Goal: Task Accomplishment & Management: Manage account settings

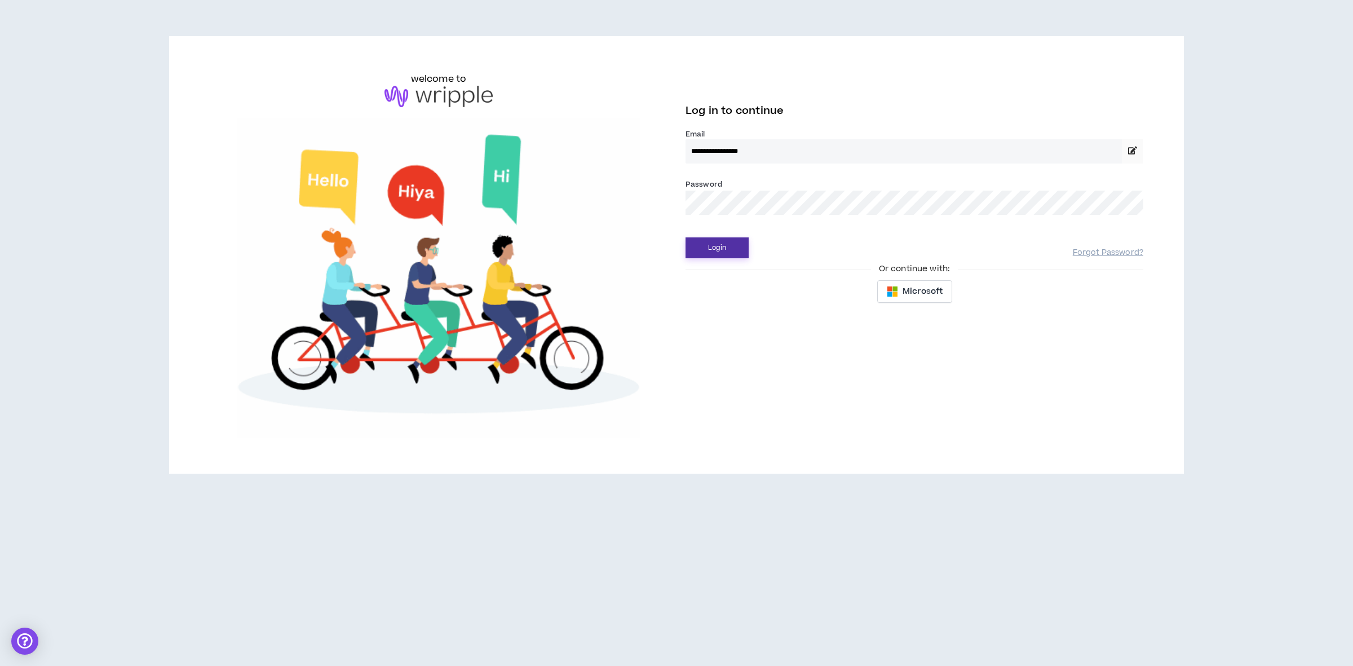
click at [736, 240] on button "Login" at bounding box center [716, 247] width 63 height 21
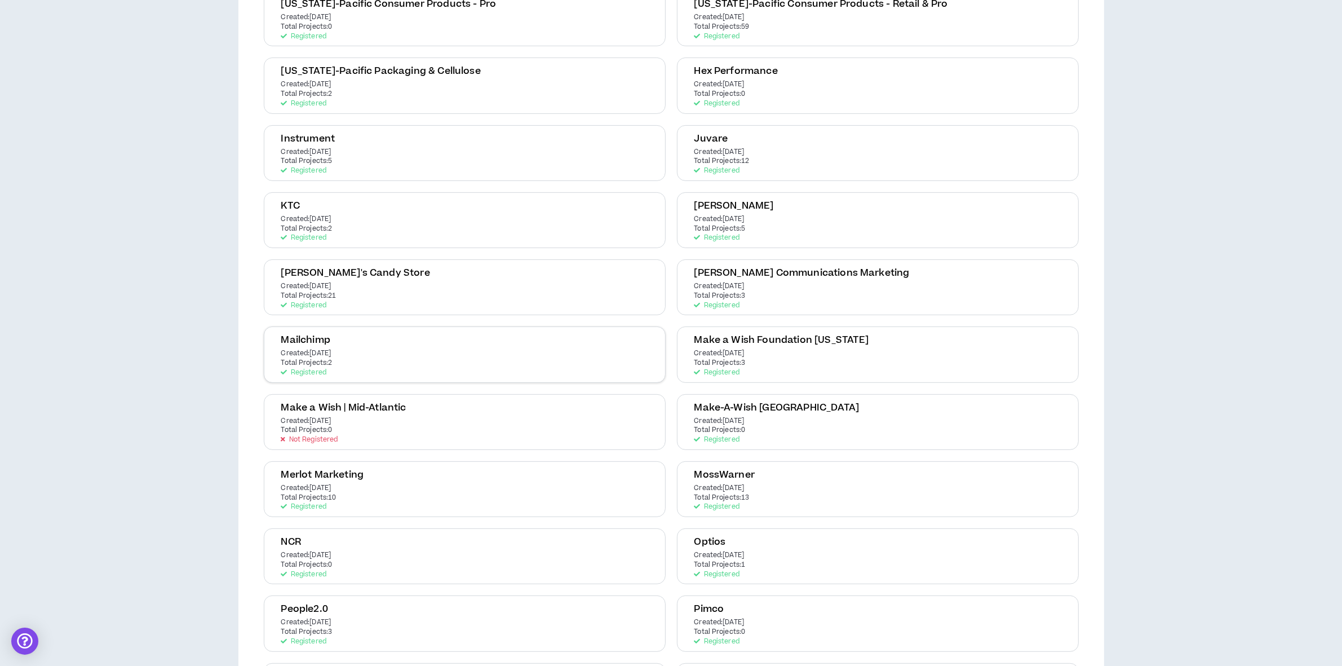
scroll to position [705, 0]
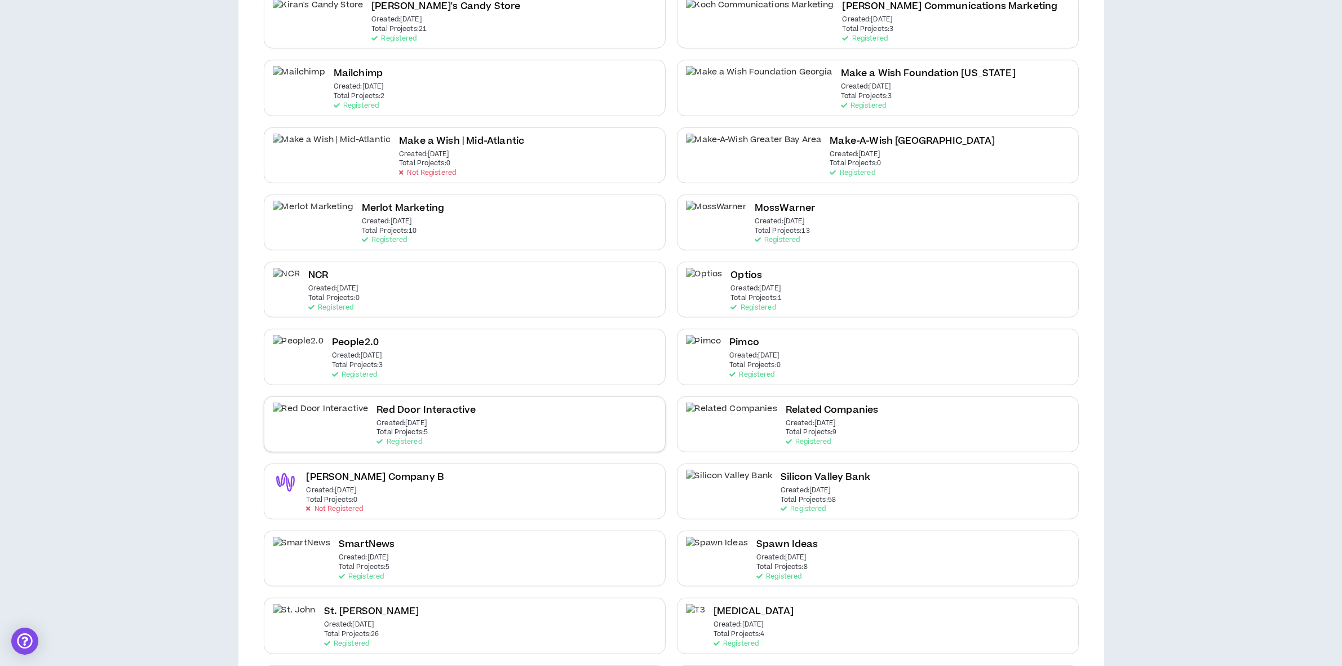
click at [377, 402] on h2 "Red Door Interactive" at bounding box center [426, 409] width 99 height 15
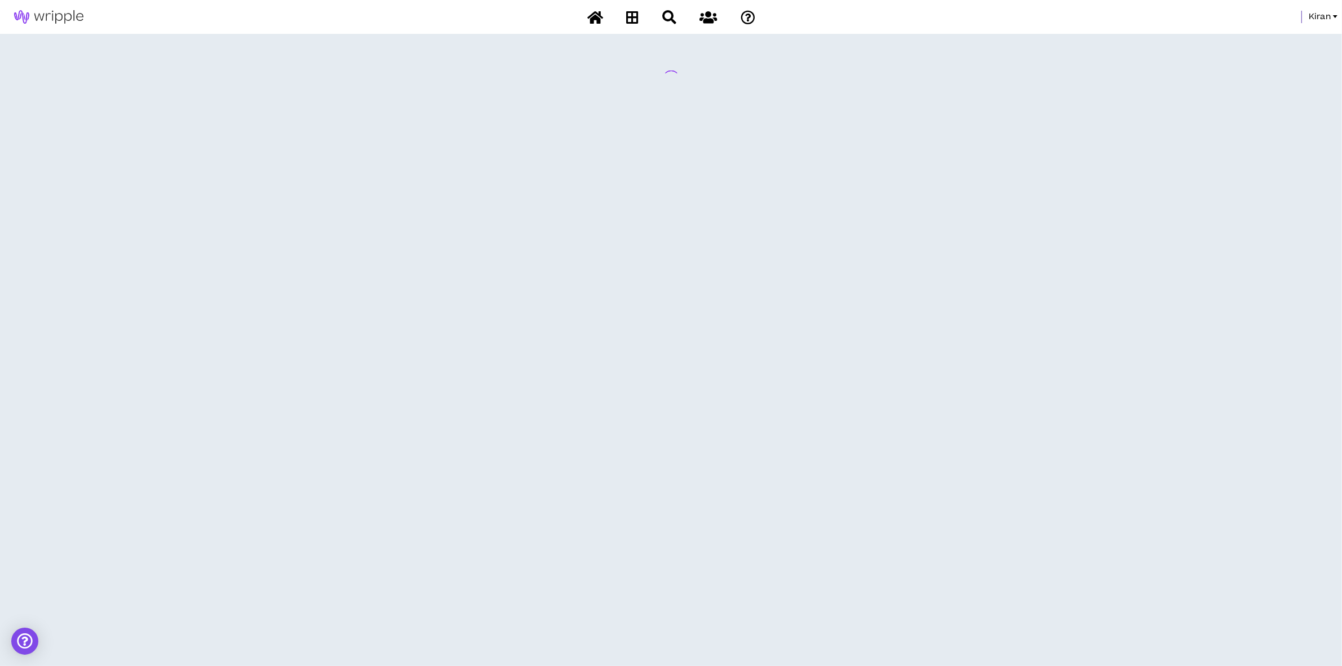
scroll to position [0, 0]
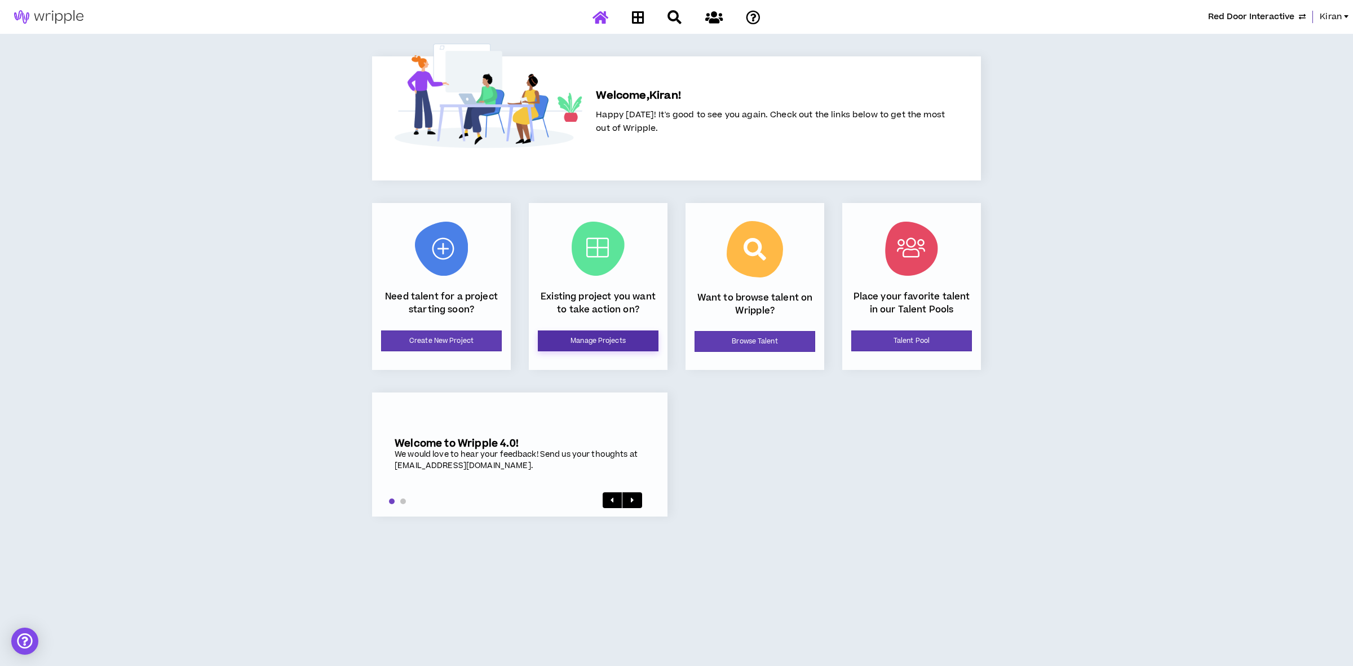
click at [614, 343] on link "Manage Projects" at bounding box center [598, 340] width 121 height 21
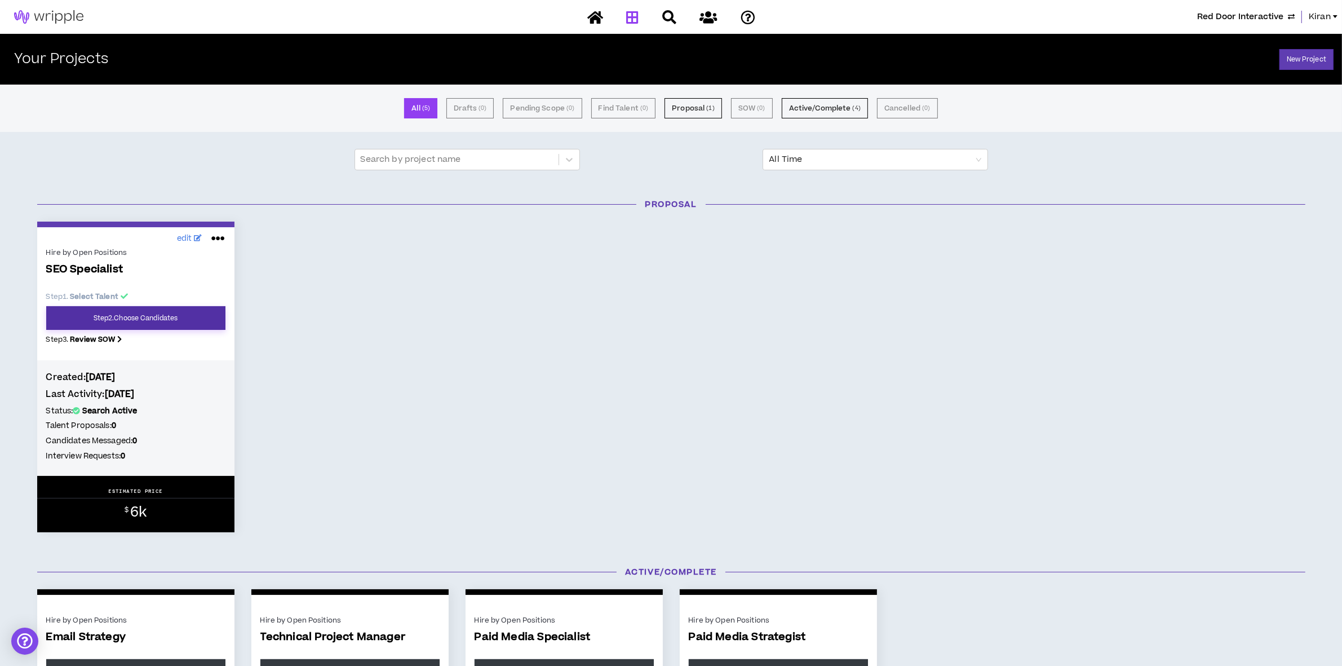
click at [195, 313] on link "Step 2 . Choose Candidates" at bounding box center [135, 318] width 179 height 24
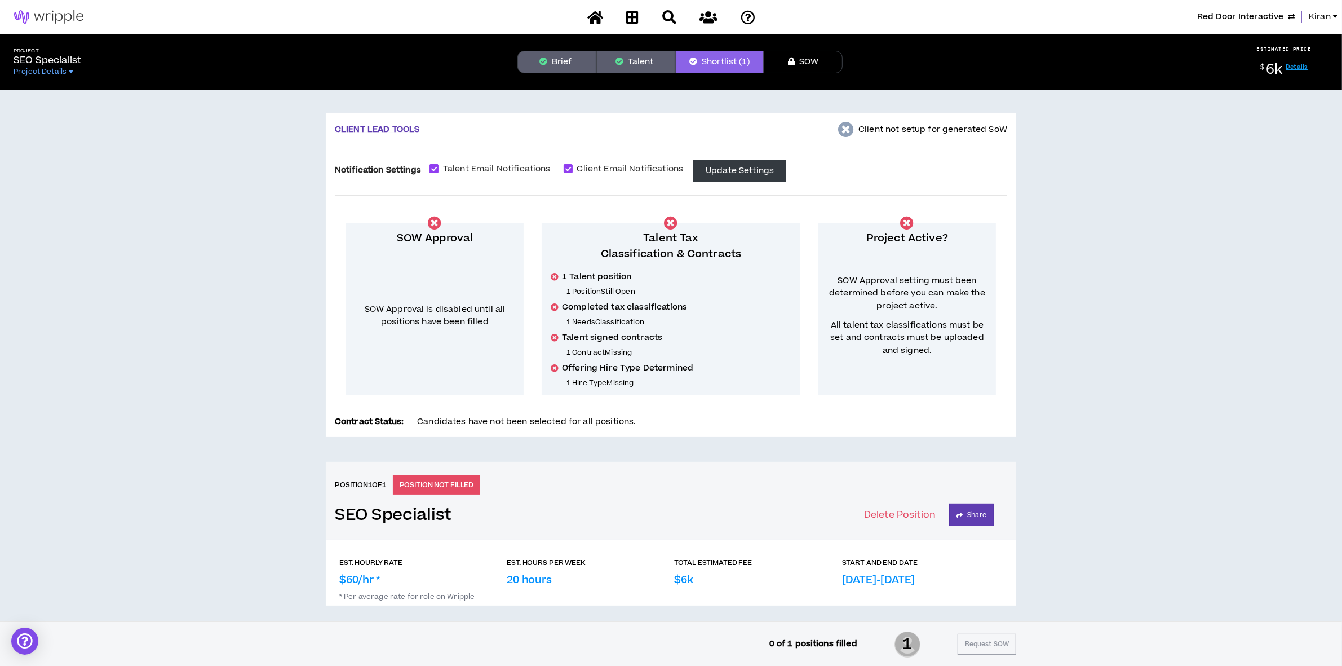
click at [554, 61] on button "Brief" at bounding box center [556, 62] width 79 height 23
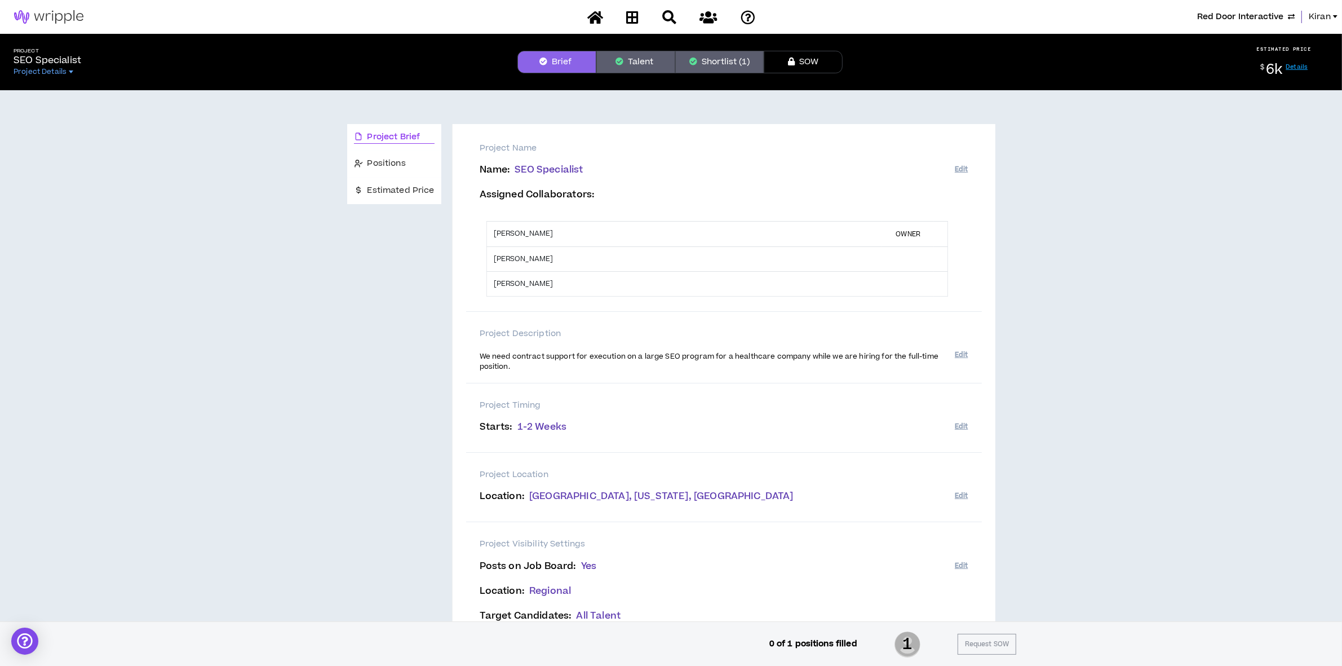
click at [641, 58] on button "Talent" at bounding box center [635, 62] width 79 height 23
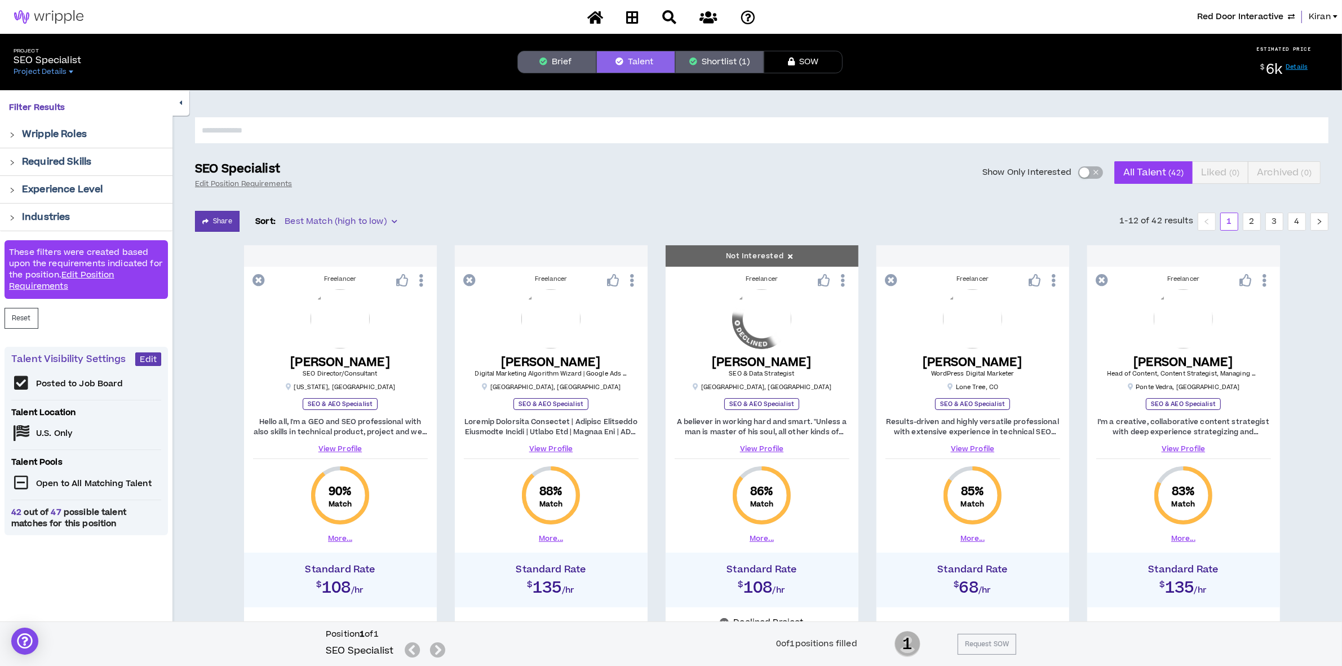
click at [559, 55] on button "Brief" at bounding box center [556, 62] width 79 height 23
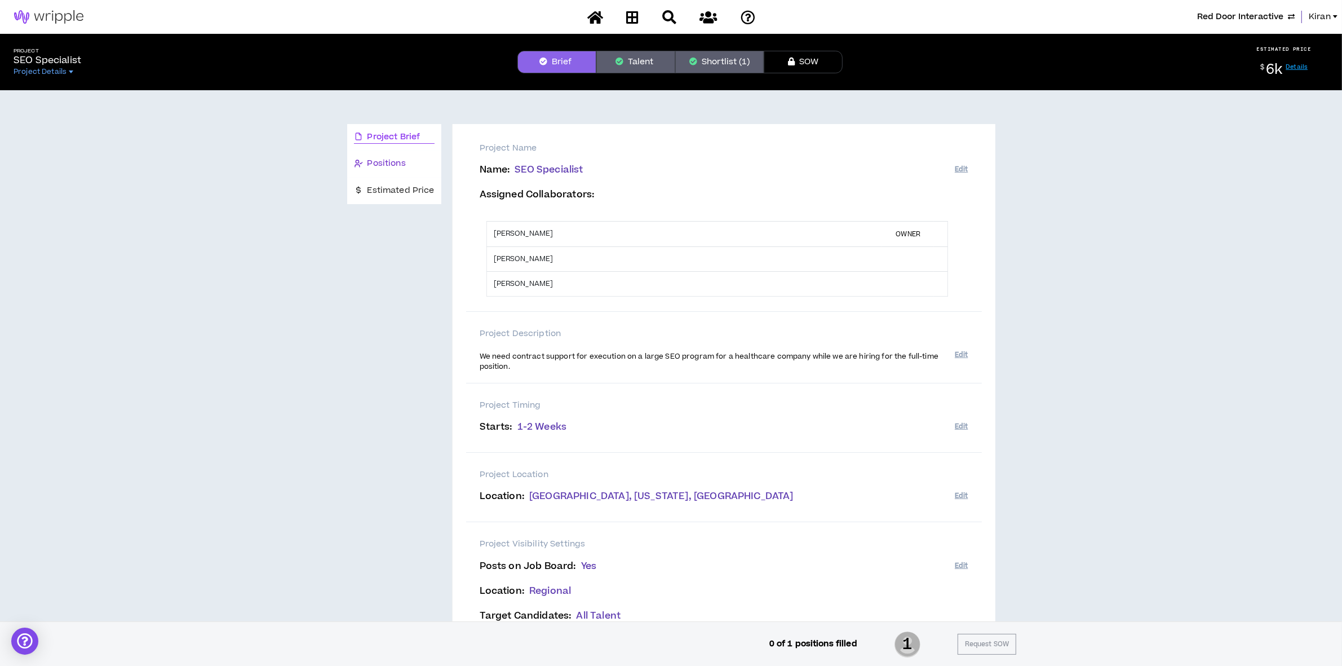
click at [391, 162] on span "Positions" at bounding box center [386, 163] width 38 height 12
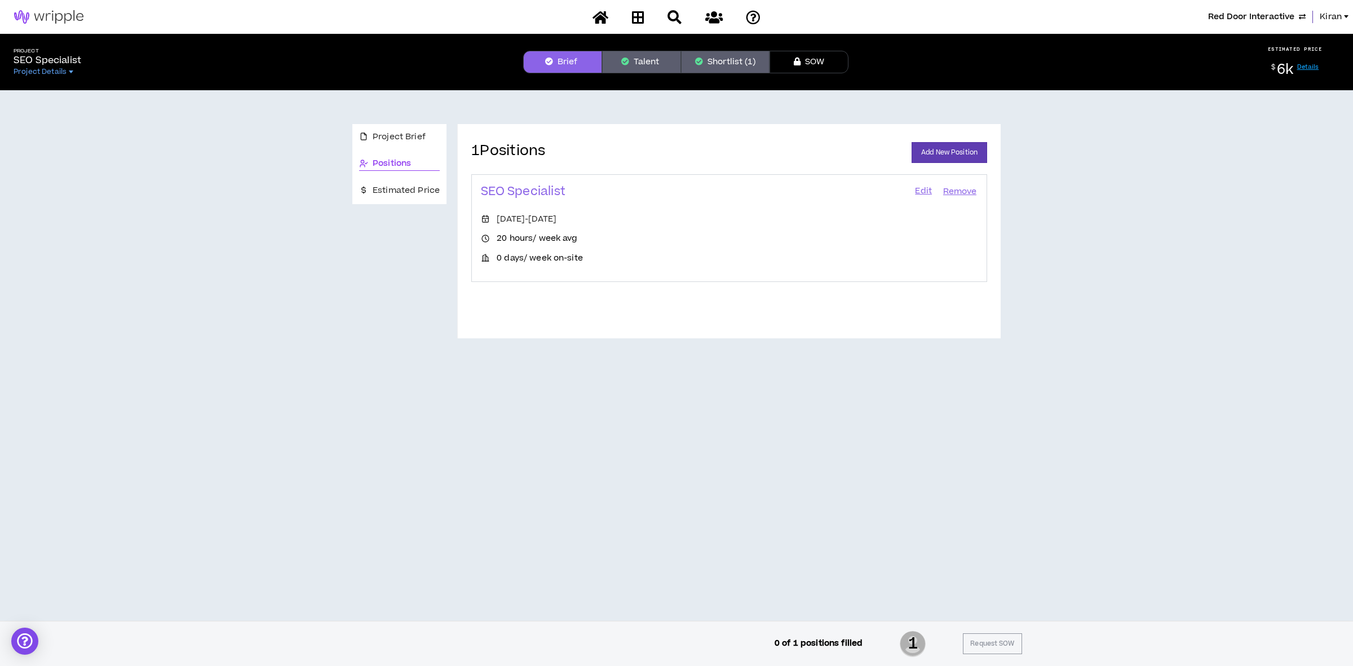
click at [914, 184] on link "Edit" at bounding box center [923, 192] width 19 height 16
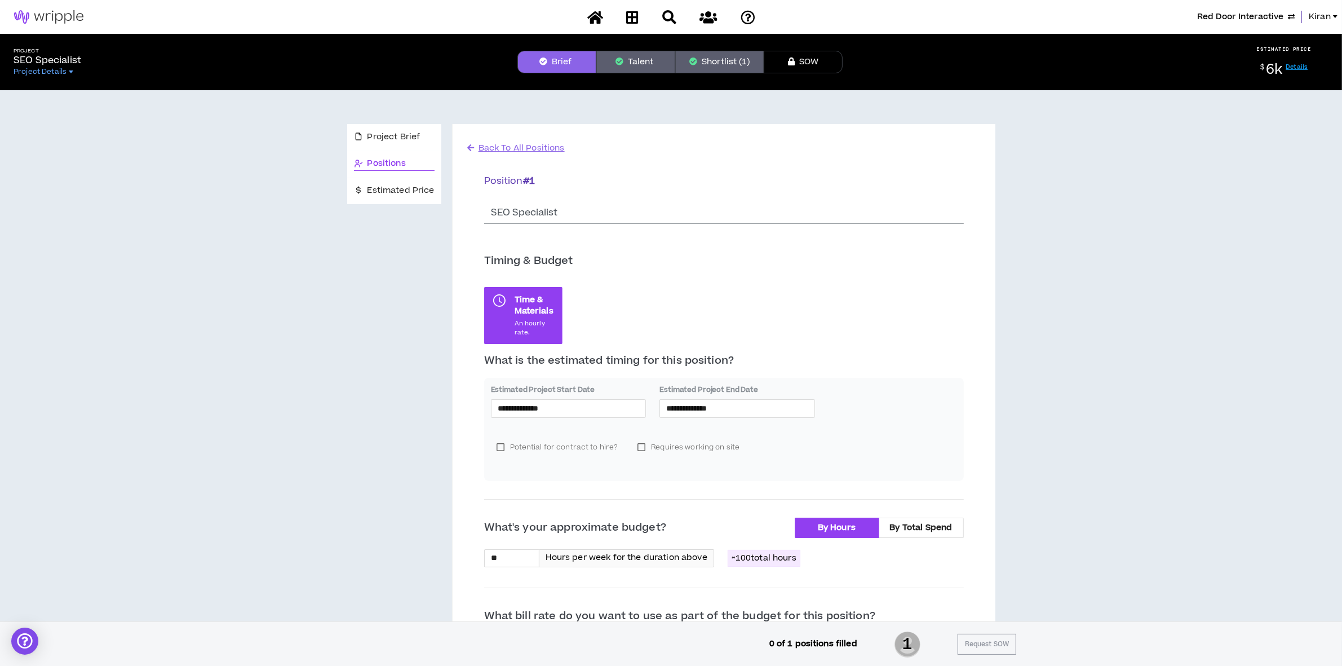
click at [624, 54] on button "Talent" at bounding box center [635, 62] width 79 height 23
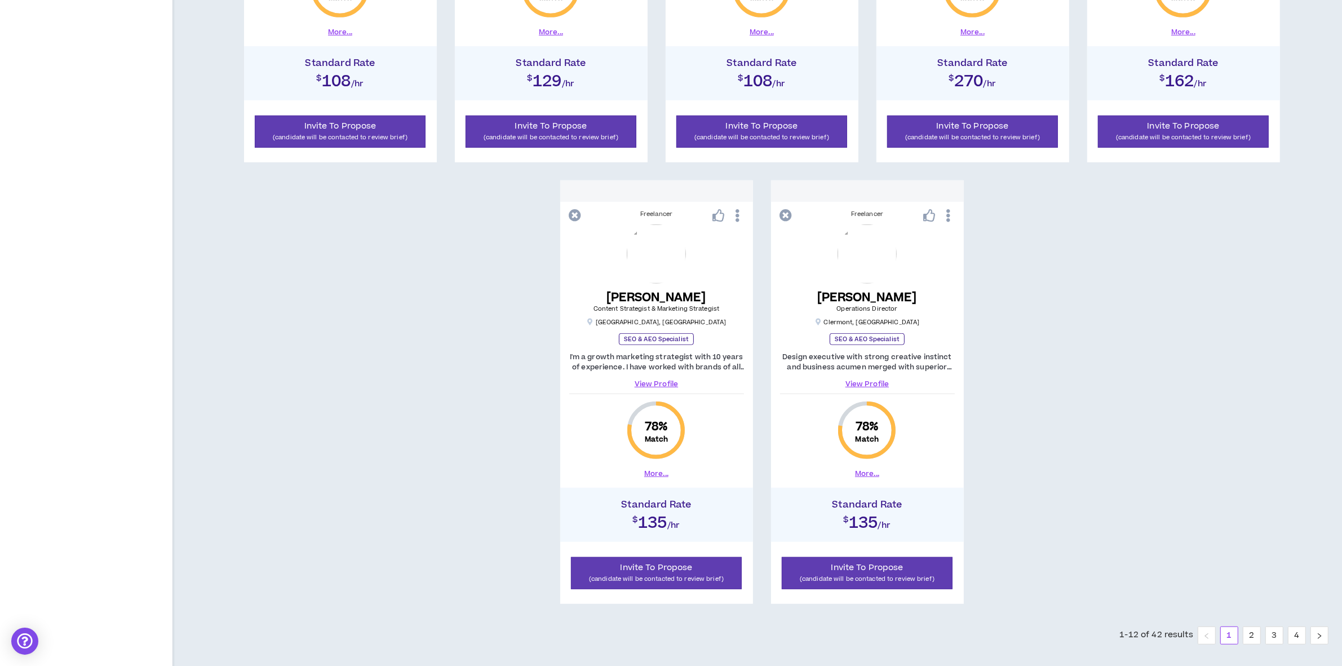
scroll to position [1007, 0]
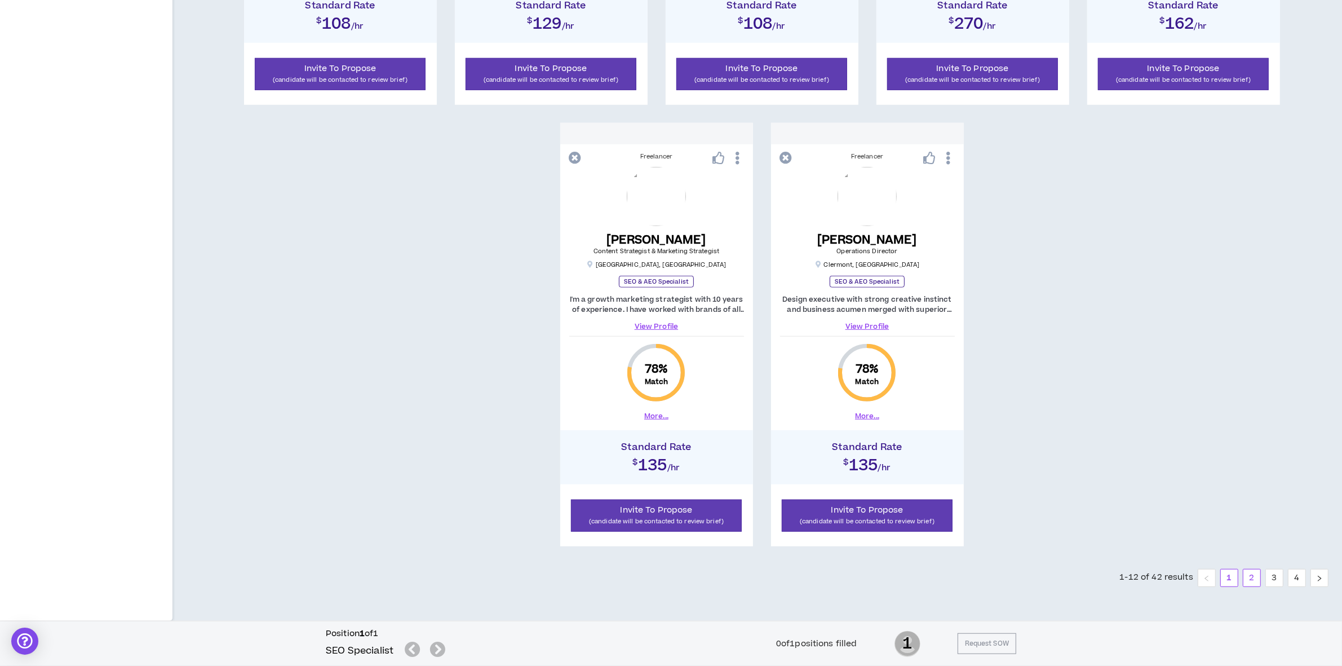
click at [1243, 579] on li "2" at bounding box center [1252, 578] width 18 height 18
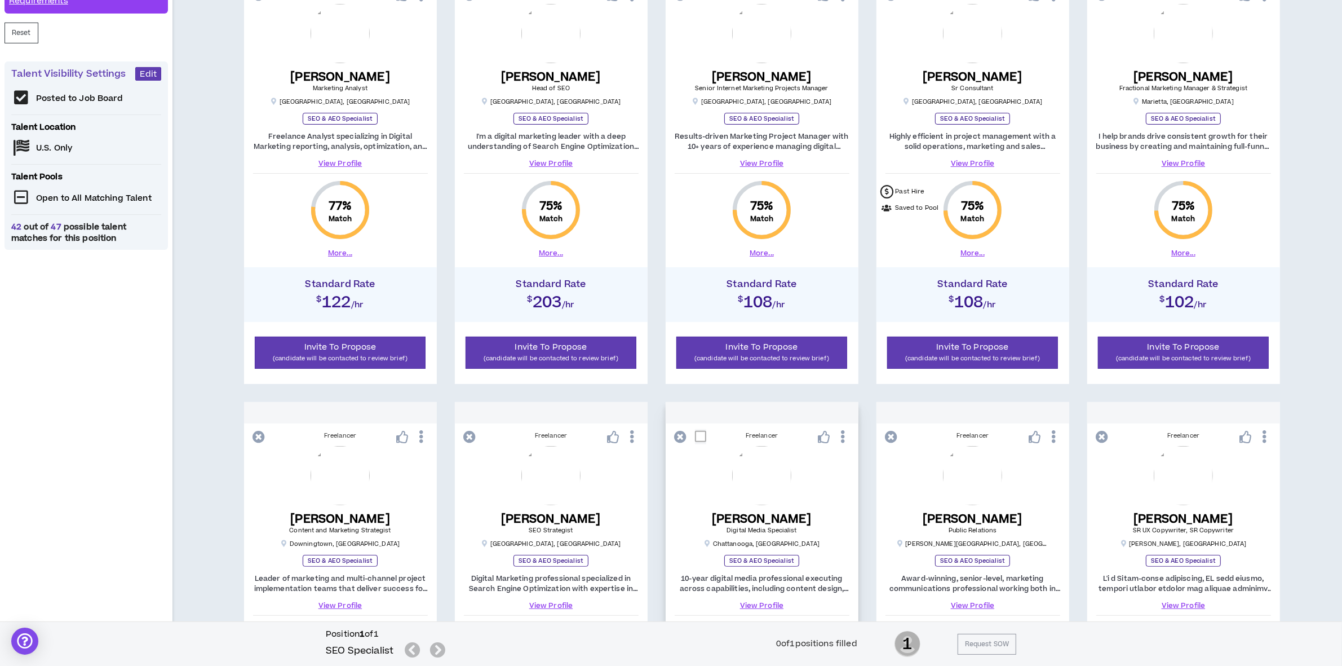
scroll to position [21, 0]
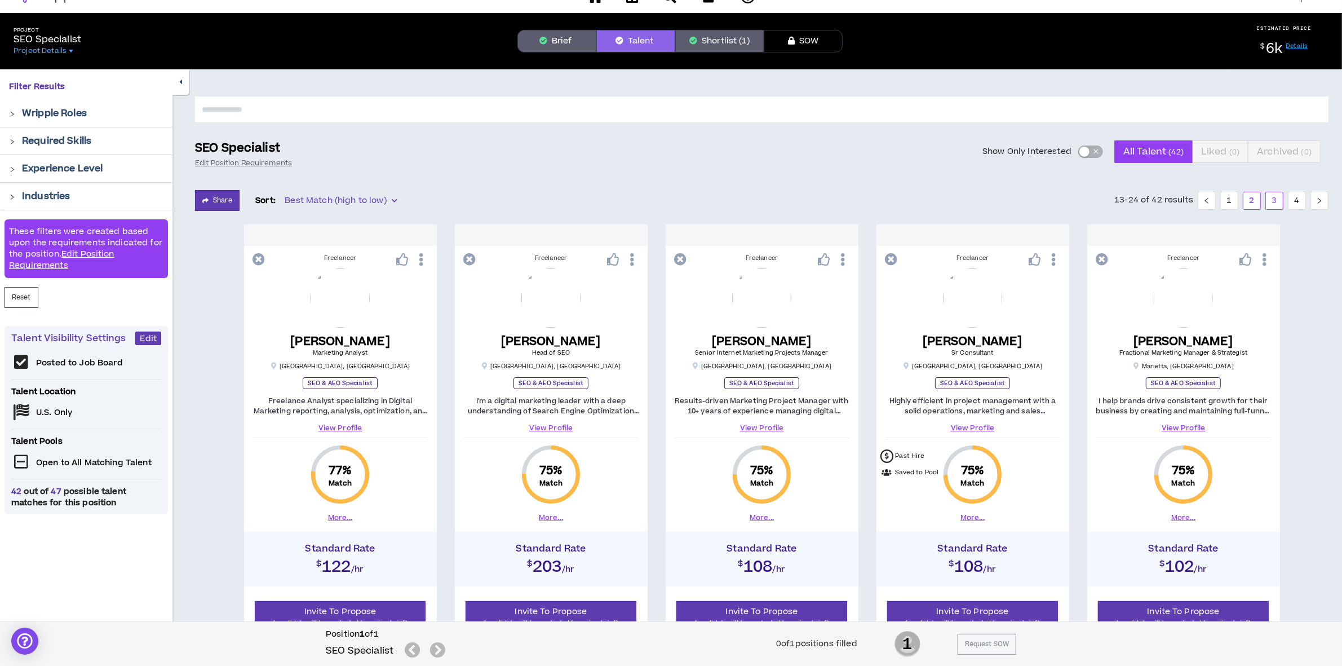
click at [1275, 198] on link "3" at bounding box center [1274, 200] width 17 height 17
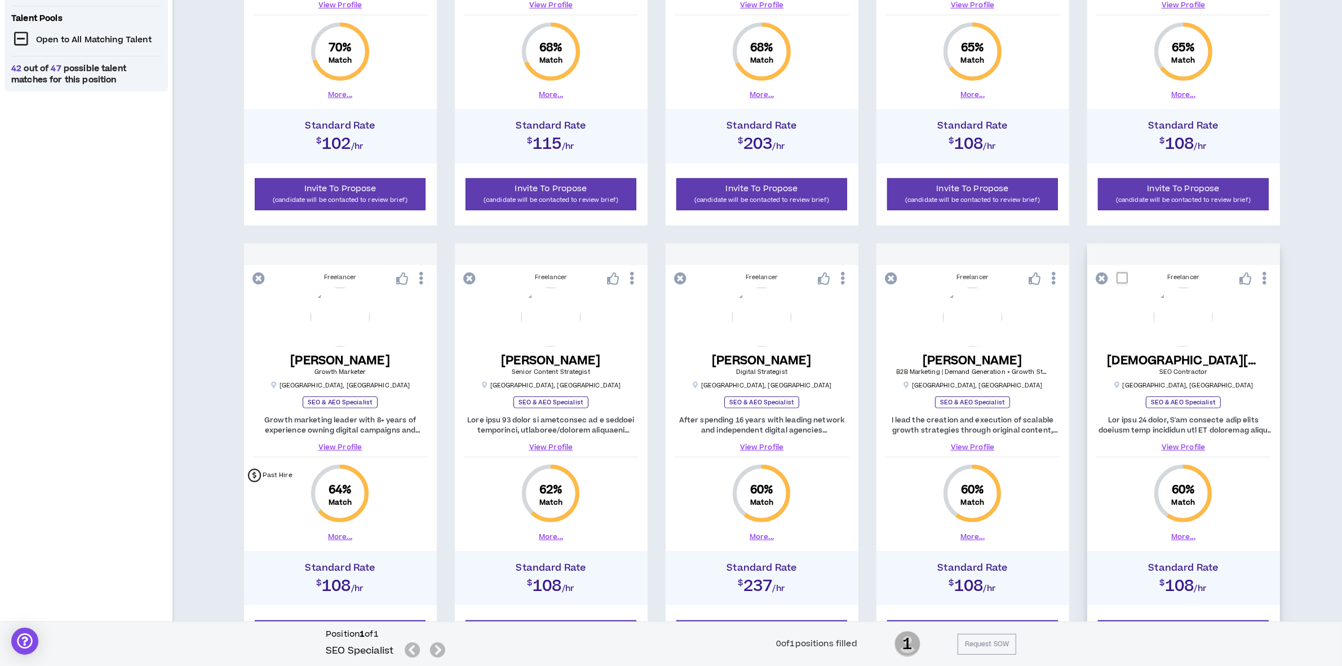
scroll to position [1007, 0]
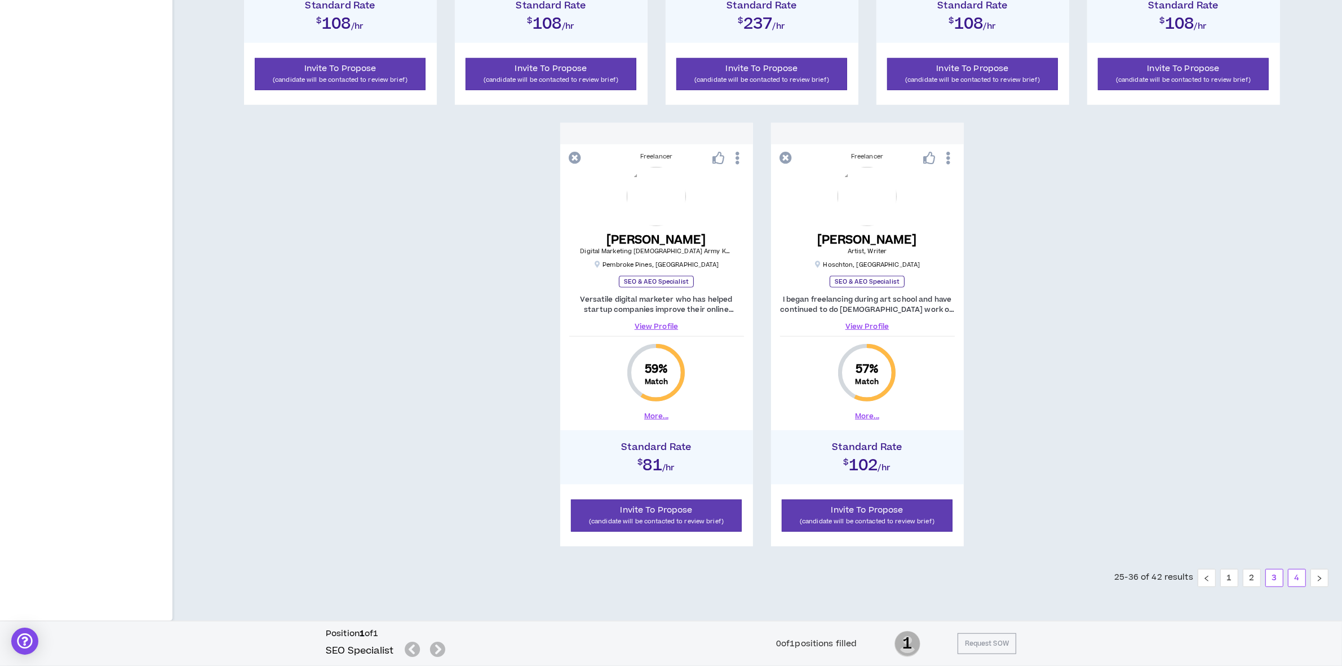
click at [1291, 578] on link "4" at bounding box center [1296, 577] width 17 height 17
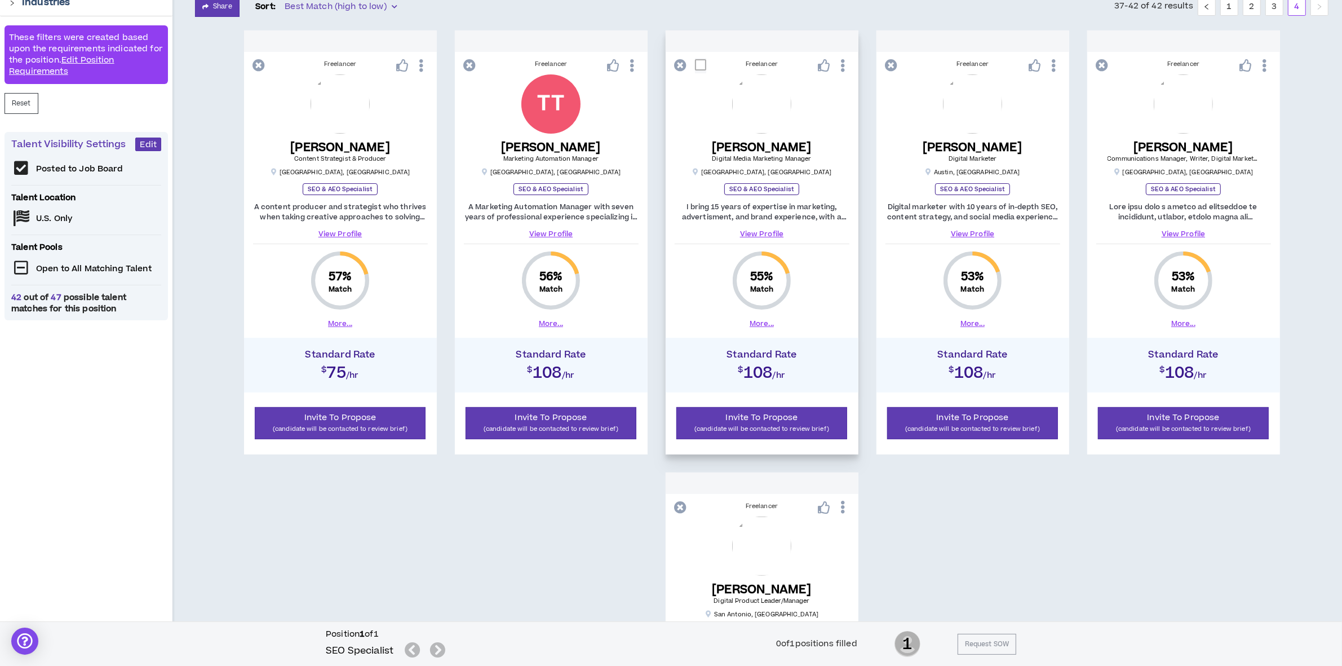
scroll to position [2, 0]
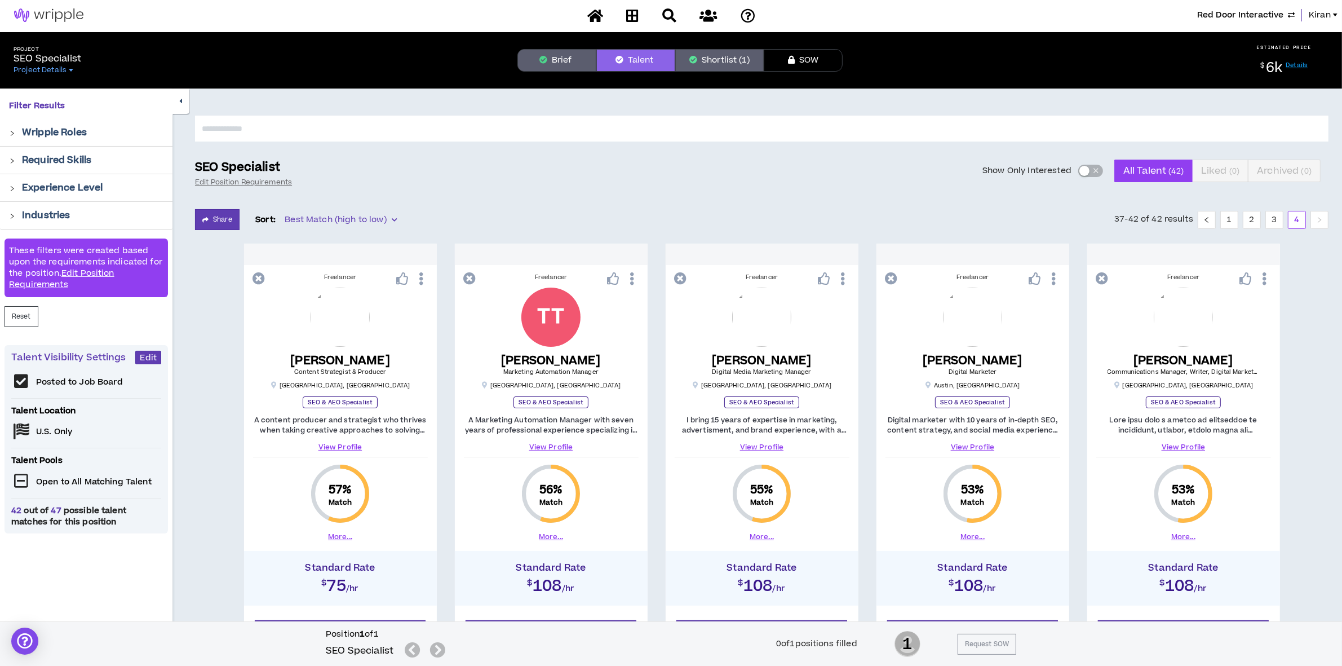
click at [540, 57] on icon "button" at bounding box center [544, 60] width 8 height 8
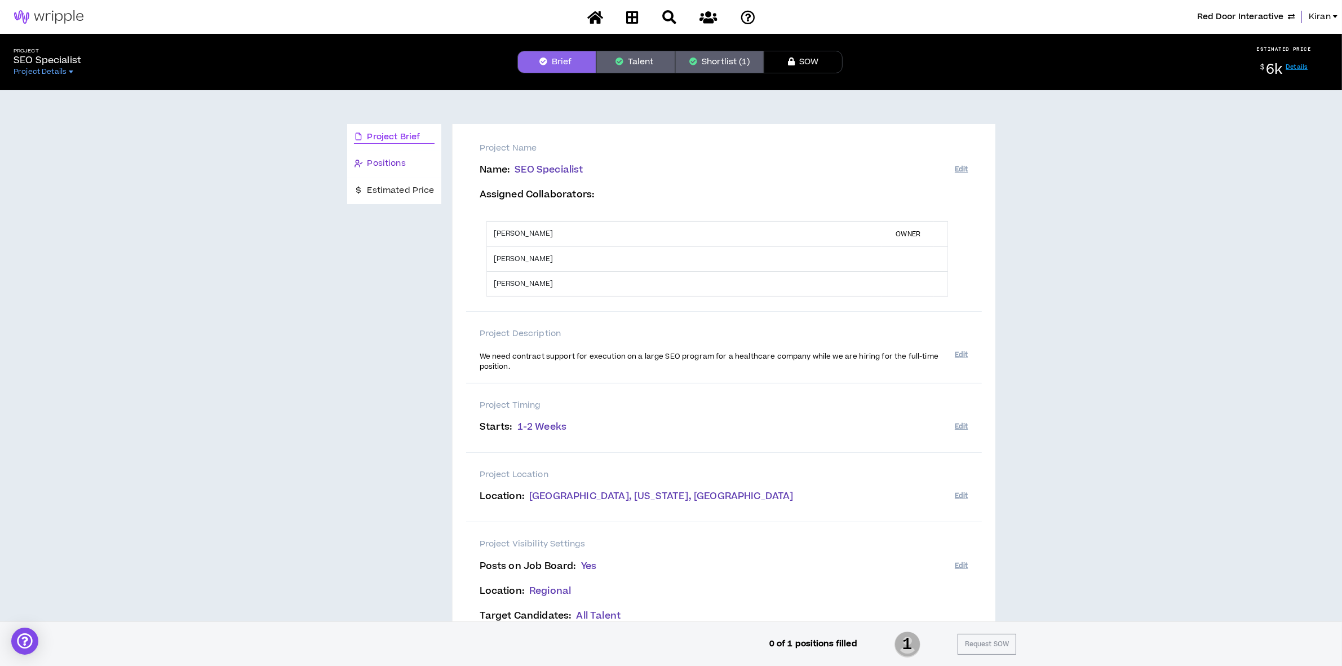
click at [376, 165] on span "Positions" at bounding box center [386, 163] width 38 height 12
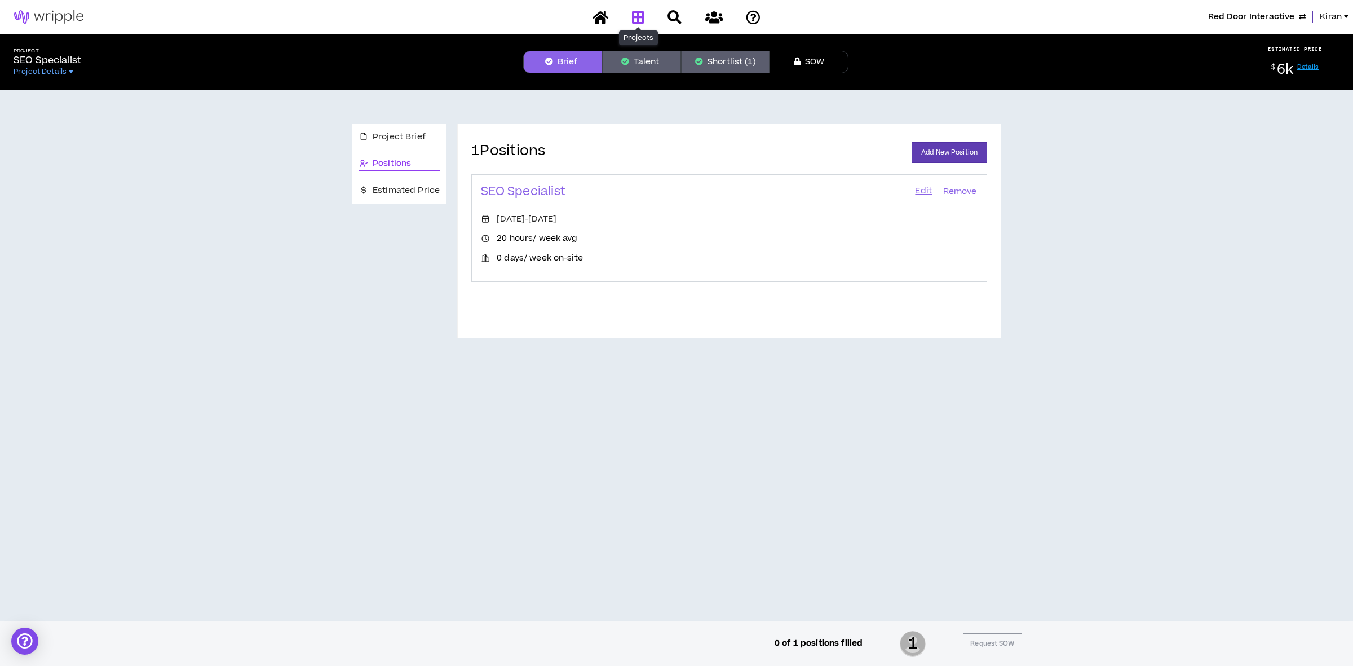
click at [641, 21] on icon at bounding box center [638, 17] width 12 height 14
